Goal: Find specific page/section: Find specific page/section

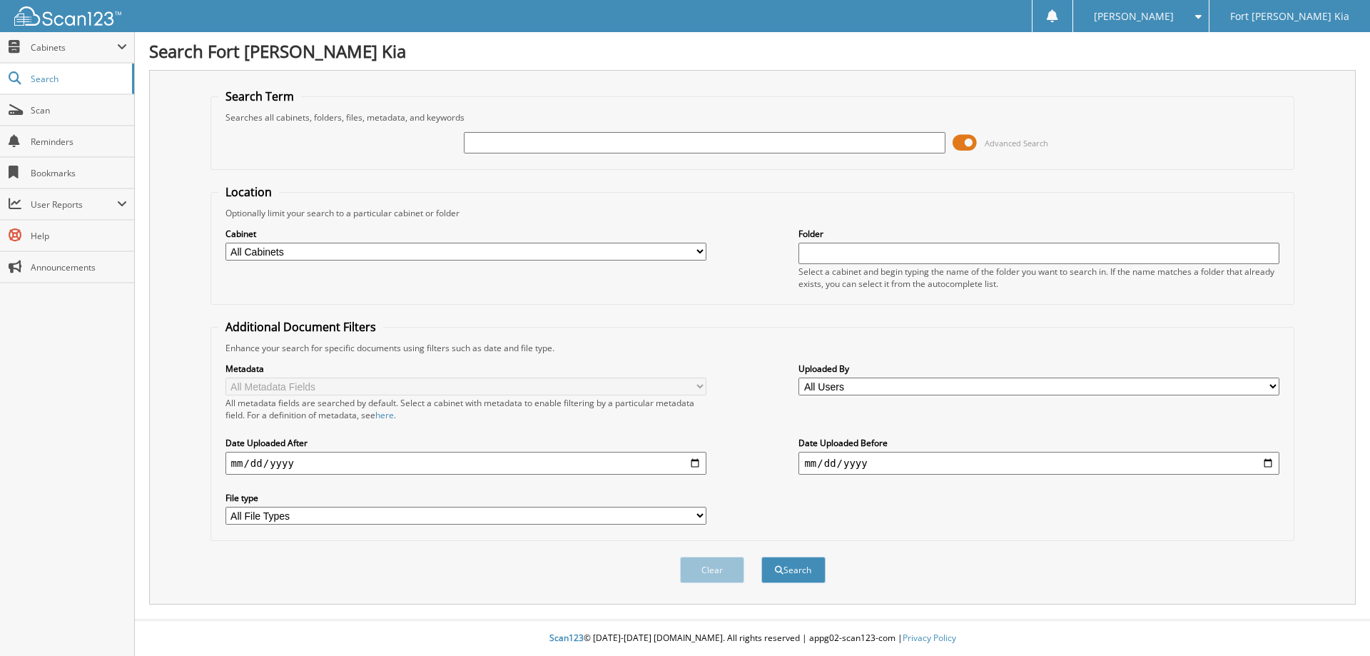
click at [497, 145] on input "text" at bounding box center [704, 142] width 481 height 21
type input "sg005123a"
click at [761, 557] on button "Search" at bounding box center [793, 570] width 64 height 26
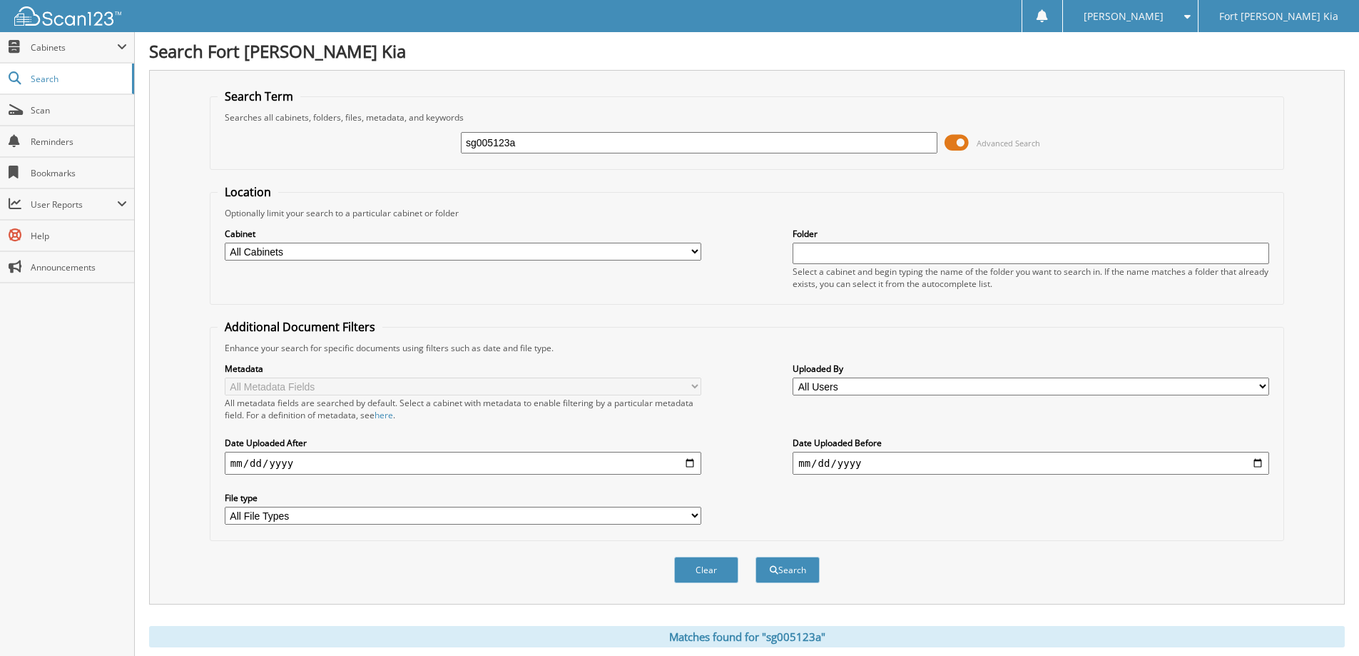
click at [960, 141] on span at bounding box center [957, 142] width 24 height 21
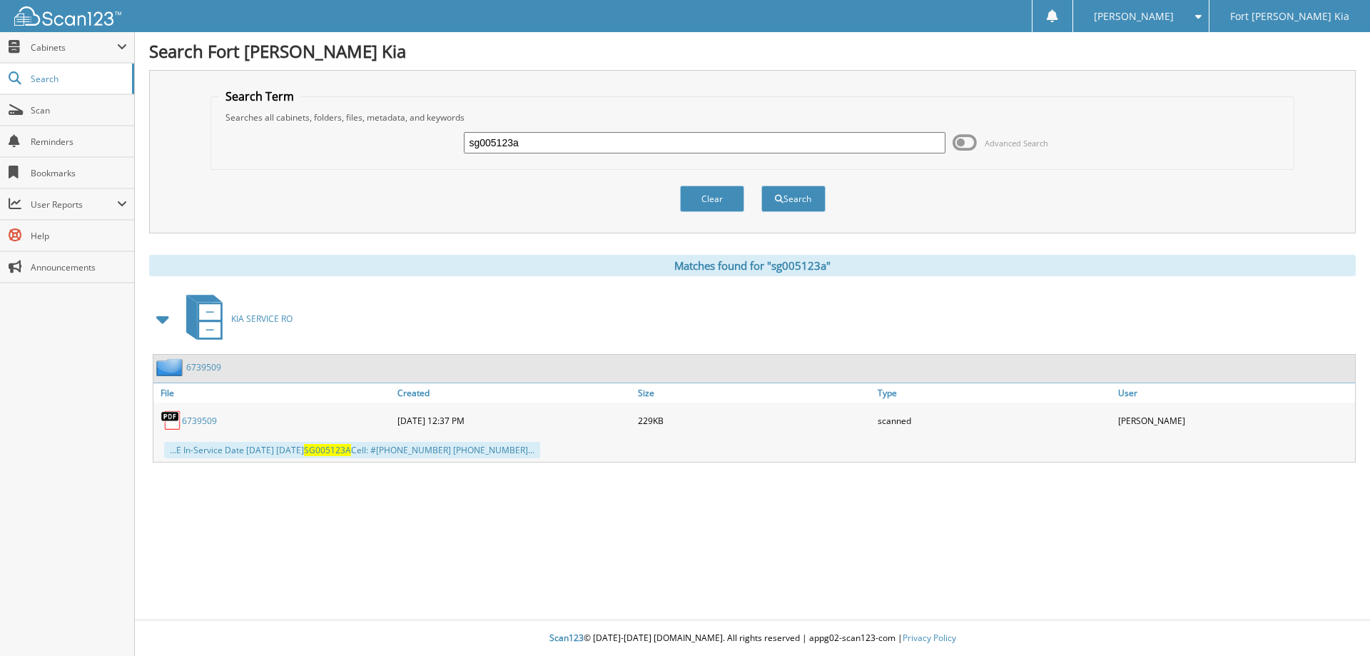
click at [579, 146] on input "sg005123a" at bounding box center [704, 142] width 481 height 21
type input "SG005123A"
click at [761, 186] on button "Search" at bounding box center [793, 199] width 64 height 26
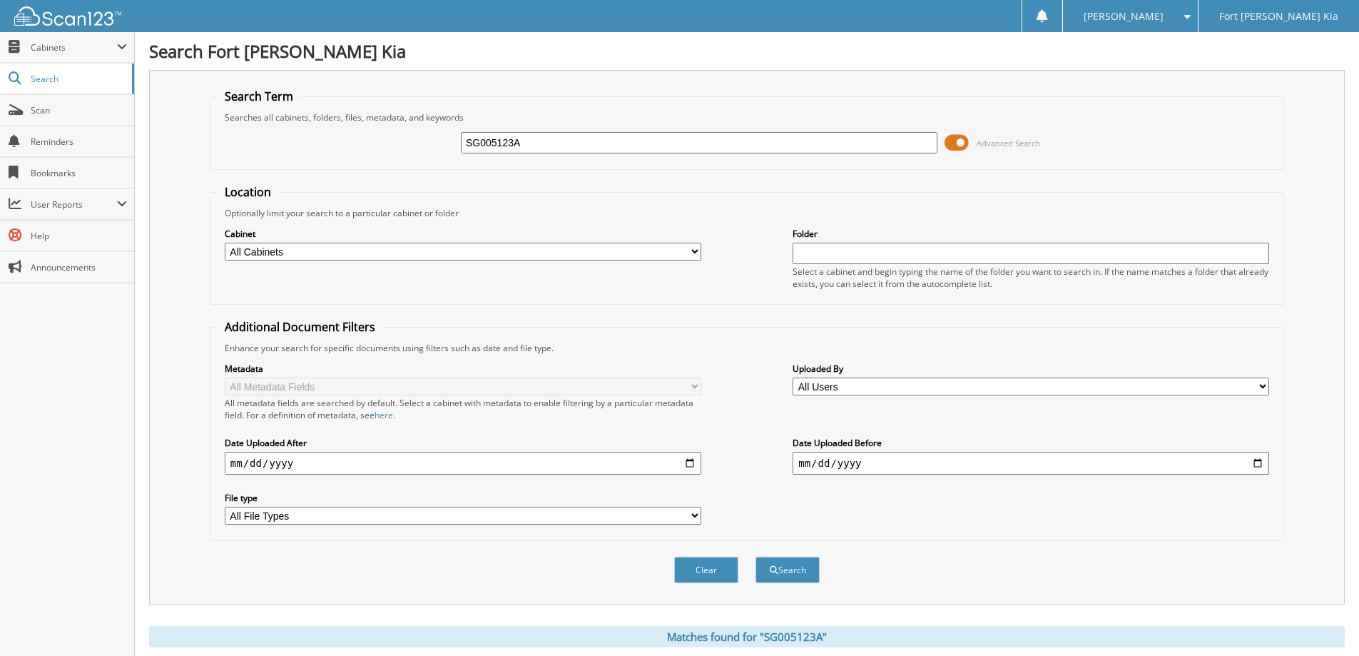
click at [964, 141] on span at bounding box center [957, 142] width 24 height 21
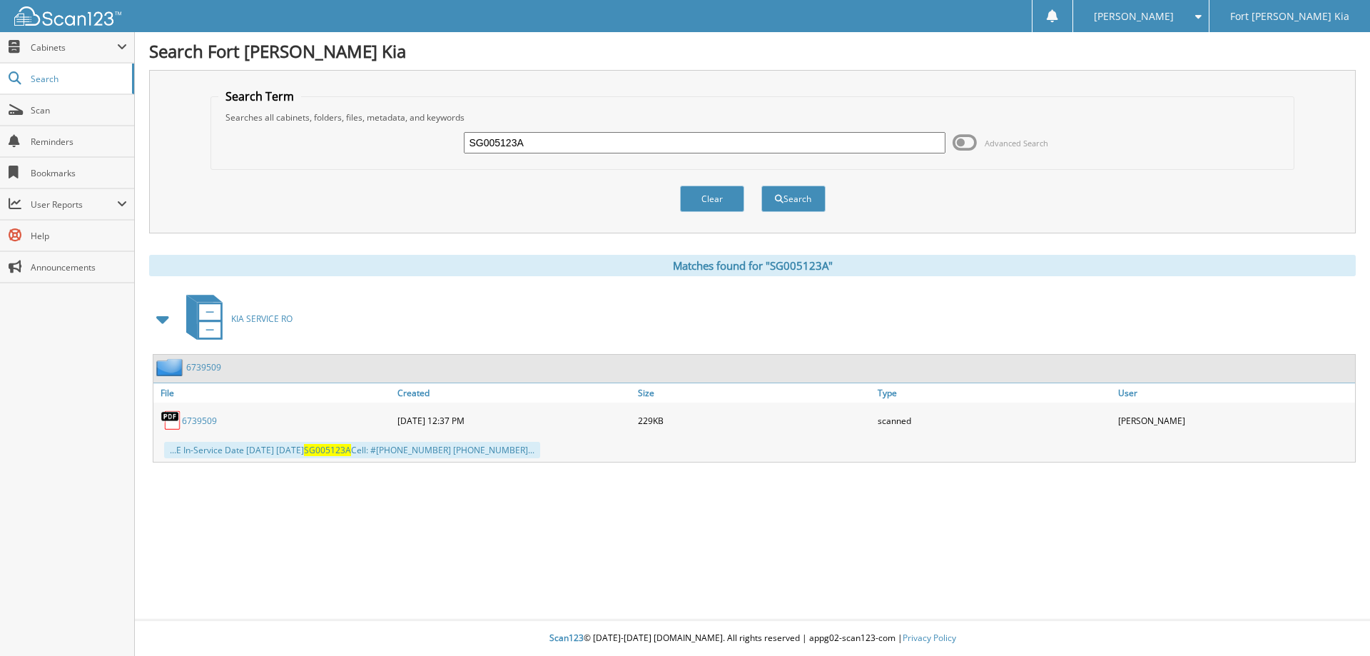
click at [196, 366] on link "6739509" at bounding box center [203, 367] width 35 height 12
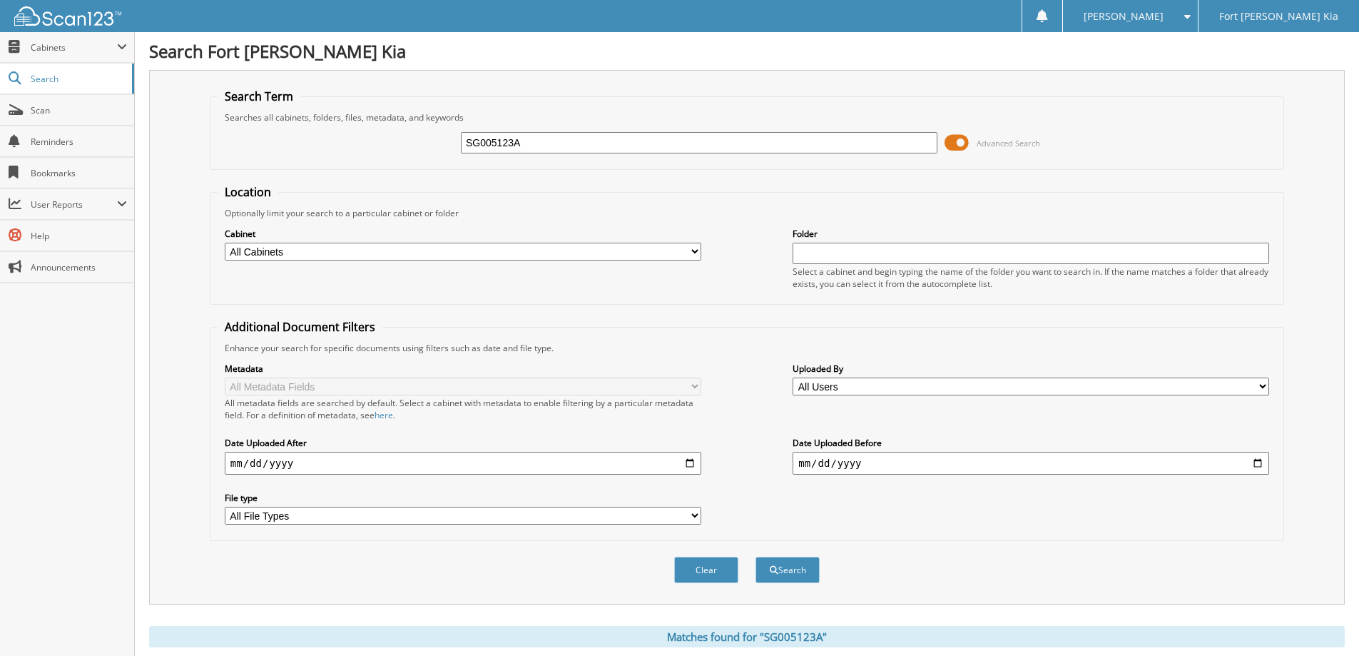
click at [954, 144] on span at bounding box center [957, 142] width 24 height 21
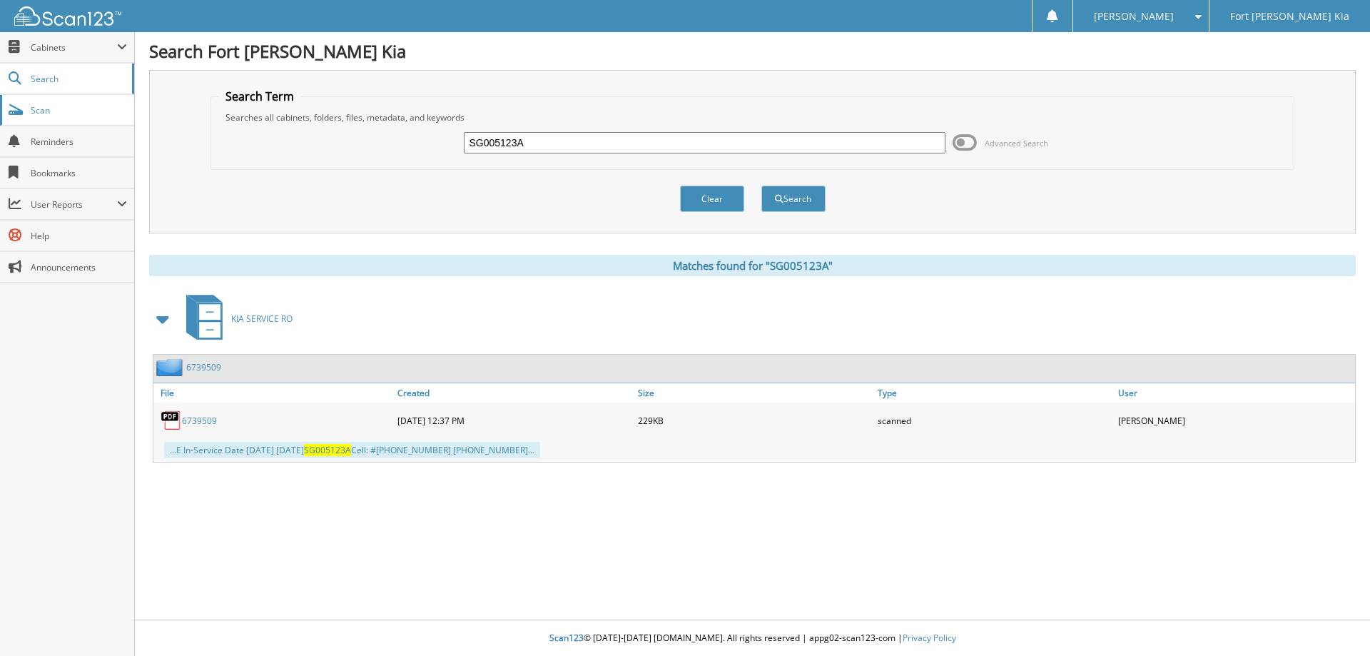
click at [60, 108] on span "Scan" at bounding box center [79, 110] width 96 height 12
